Goal: Navigation & Orientation: Find specific page/section

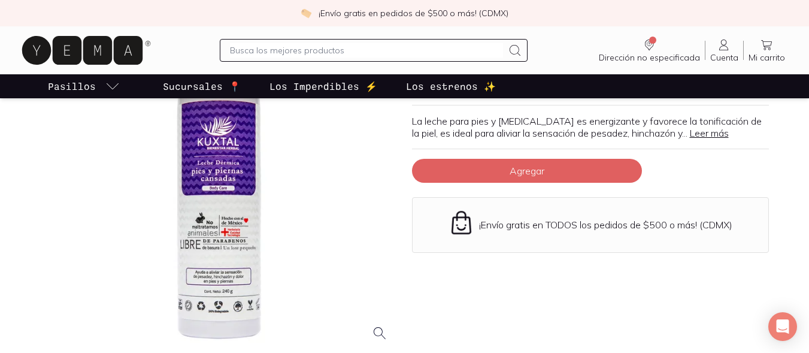
scroll to position [142, 0]
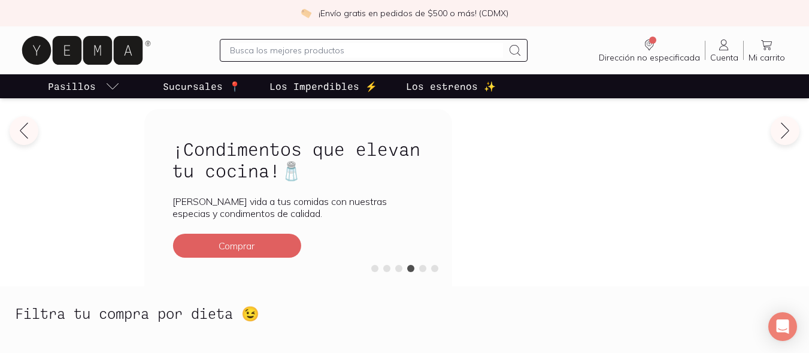
scroll to position [111, 0]
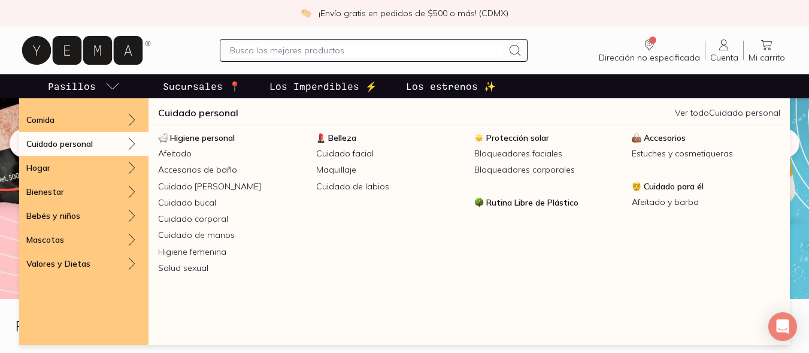
click at [113, 139] on div "Cuidado personal" at bounding box center [83, 144] width 129 height 24
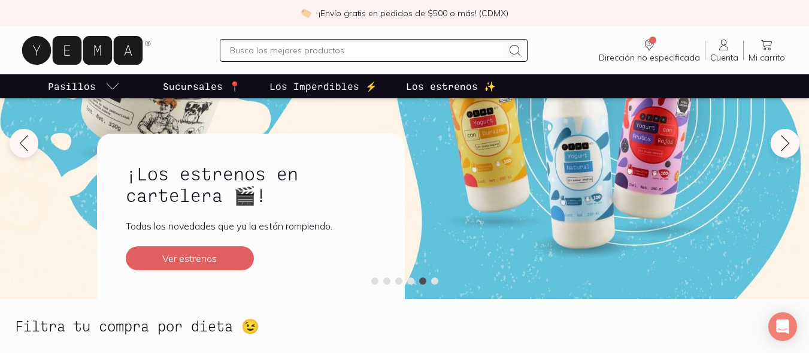
click at [449, 93] on p "Los estrenos ✨" at bounding box center [451, 86] width 90 height 14
